Goal: Task Accomplishment & Management: Complete application form

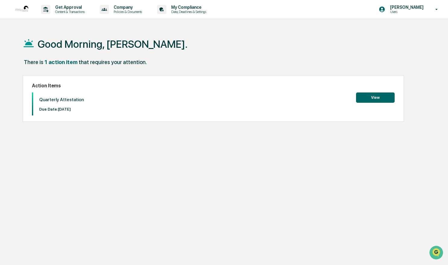
click at [376, 97] on button "View" at bounding box center [375, 97] width 39 height 10
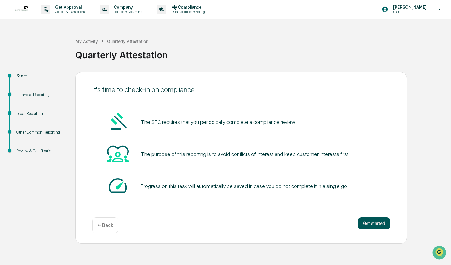
click at [363, 222] on button "Get started" at bounding box center [374, 223] width 32 height 12
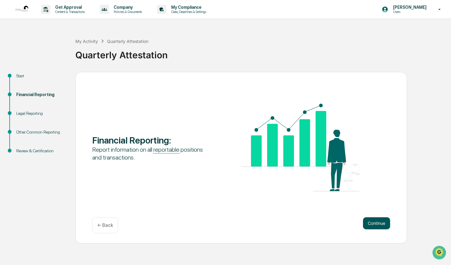
click at [363, 221] on button "Continue" at bounding box center [376, 223] width 27 height 12
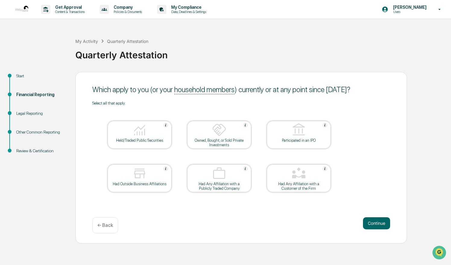
click at [143, 170] on img at bounding box center [139, 173] width 14 height 14
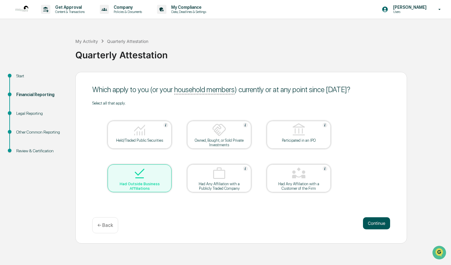
click at [369, 218] on button "Continue" at bounding box center [376, 223] width 27 height 12
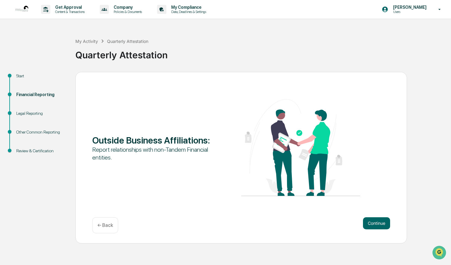
click at [114, 224] on div "← Back" at bounding box center [105, 225] width 26 height 16
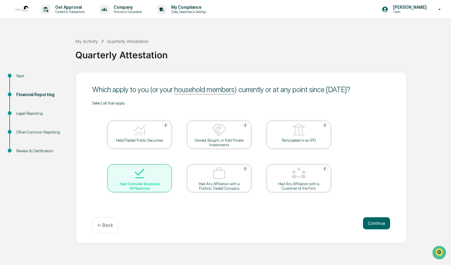
click at [149, 175] on div at bounding box center [140, 173] width 60 height 15
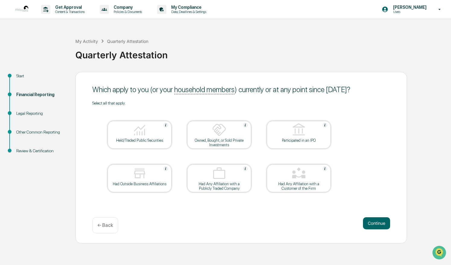
click at [307, 185] on div "Had Any Affiliation with a Customer of the Firm" at bounding box center [299, 185] width 54 height 9
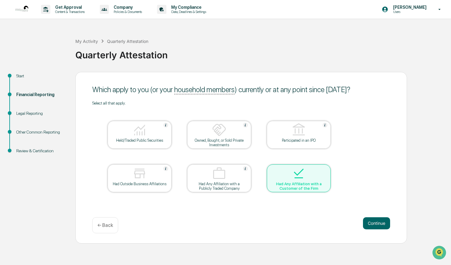
click at [310, 187] on div "Had Any Affiliation with a Customer of the Firm" at bounding box center [299, 185] width 54 height 9
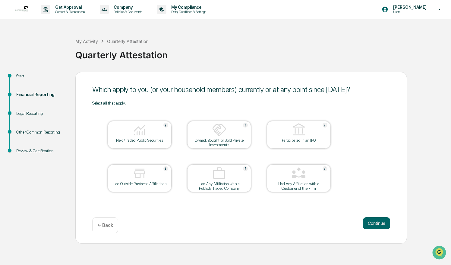
click at [313, 169] on div at bounding box center [299, 173] width 60 height 15
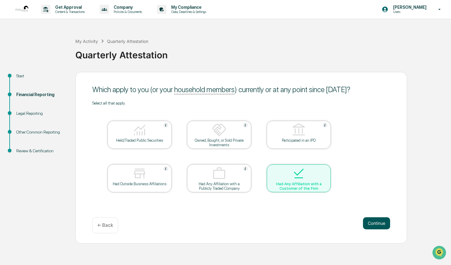
click at [378, 220] on button "Continue" at bounding box center [376, 223] width 27 height 12
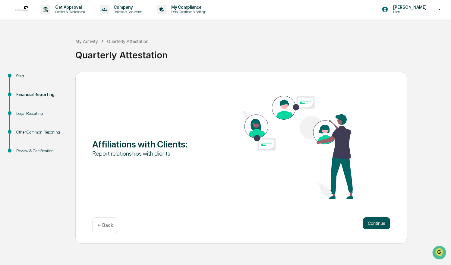
click at [368, 220] on button "Continue" at bounding box center [376, 223] width 27 height 12
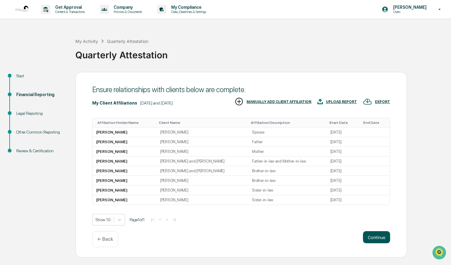
click at [374, 237] on button "Continue" at bounding box center [376, 237] width 27 height 12
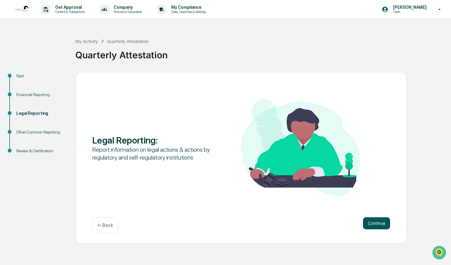
click at [373, 220] on button "Continue" at bounding box center [376, 223] width 27 height 12
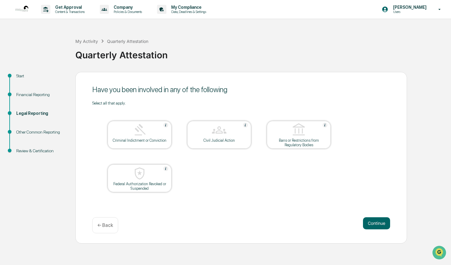
click at [373, 220] on button "Continue" at bounding box center [376, 223] width 27 height 12
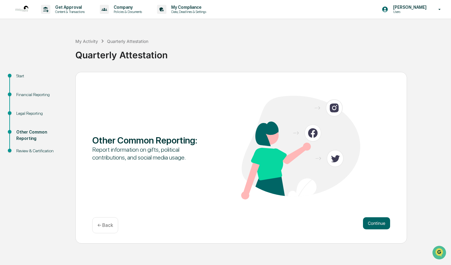
click at [373, 220] on button "Continue" at bounding box center [376, 223] width 27 height 12
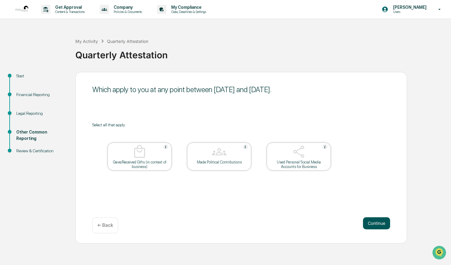
click at [370, 224] on button "Continue" at bounding box center [376, 223] width 27 height 12
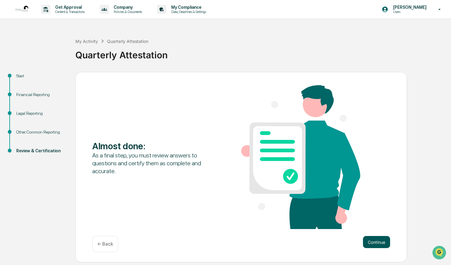
click at [368, 240] on button "Continue" at bounding box center [376, 242] width 27 height 12
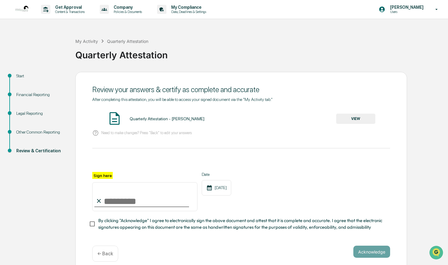
click at [160, 205] on input "Sign here" at bounding box center [144, 196] width 105 height 29
type input "**********"
click at [281, 200] on div "**********" at bounding box center [241, 191] width 298 height 39
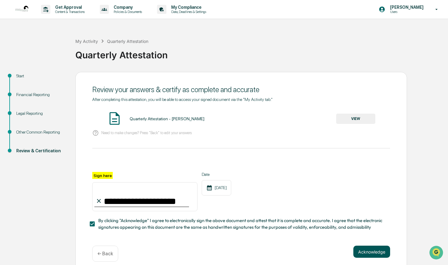
click at [376, 252] on button "Acknowledge" at bounding box center [372, 251] width 37 height 12
click at [361, 119] on button "VIEW" at bounding box center [355, 118] width 39 height 10
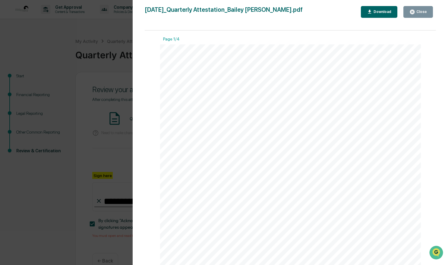
click at [426, 11] on div "Close" at bounding box center [421, 12] width 12 height 4
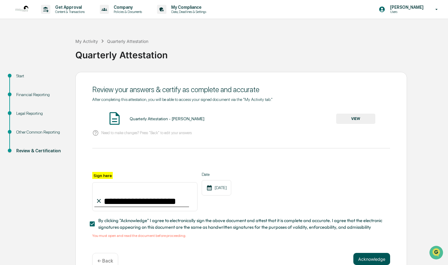
click at [365, 261] on button "Acknowledge" at bounding box center [372, 258] width 37 height 12
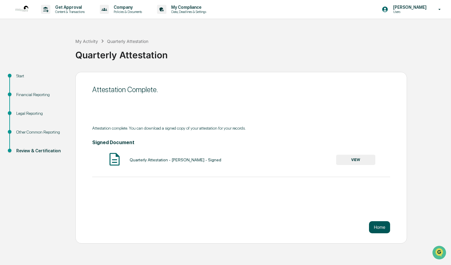
click at [377, 229] on button "Home" at bounding box center [379, 227] width 21 height 12
